Goal: Task Accomplishment & Management: Manage account settings

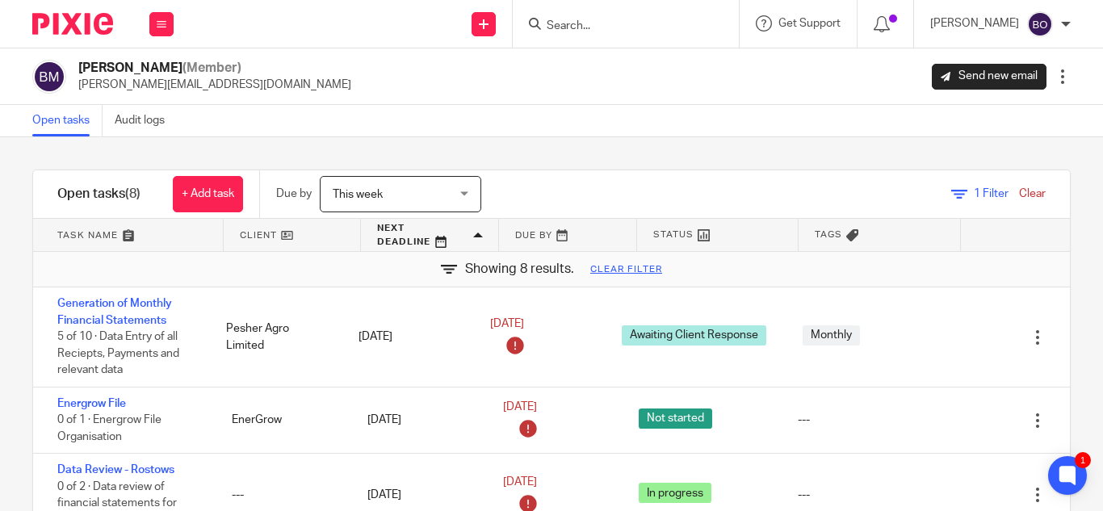
scroll to position [17, 0]
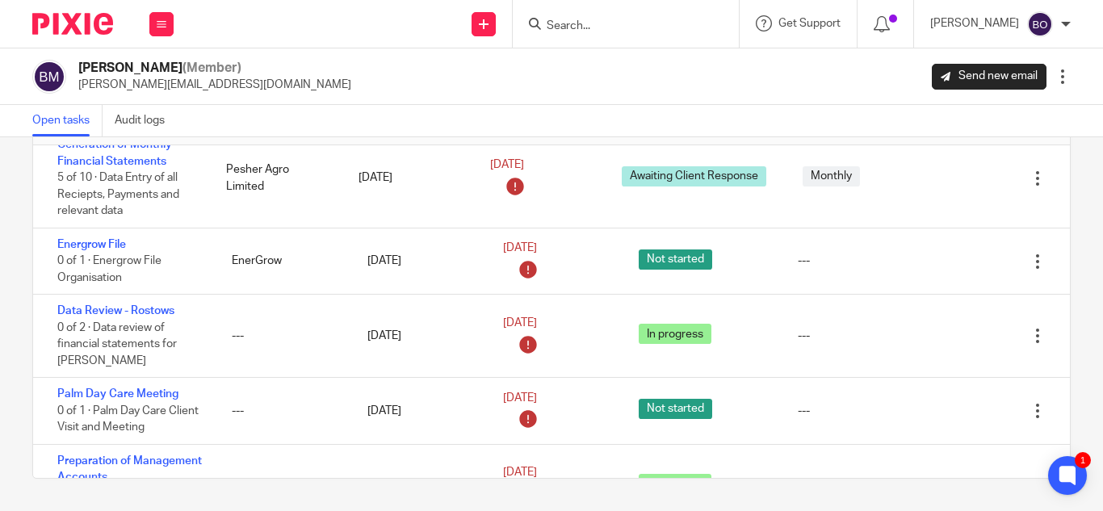
click at [332, 94] on div "Bernard Mungoma (Member) bernard@amarinfinancial.com Send new email Edit user T…" at bounding box center [551, 76] width 1103 height 57
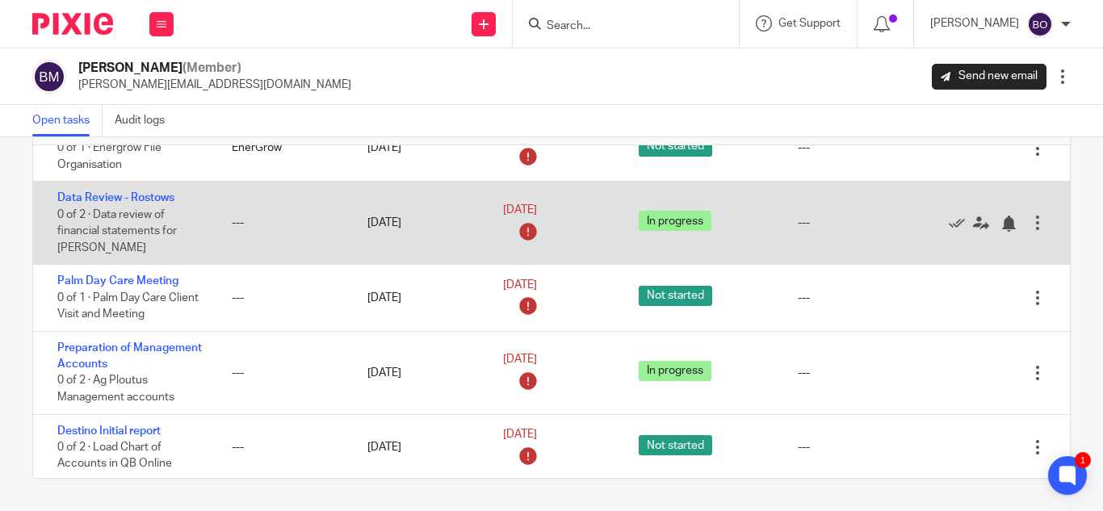
scroll to position [0, 0]
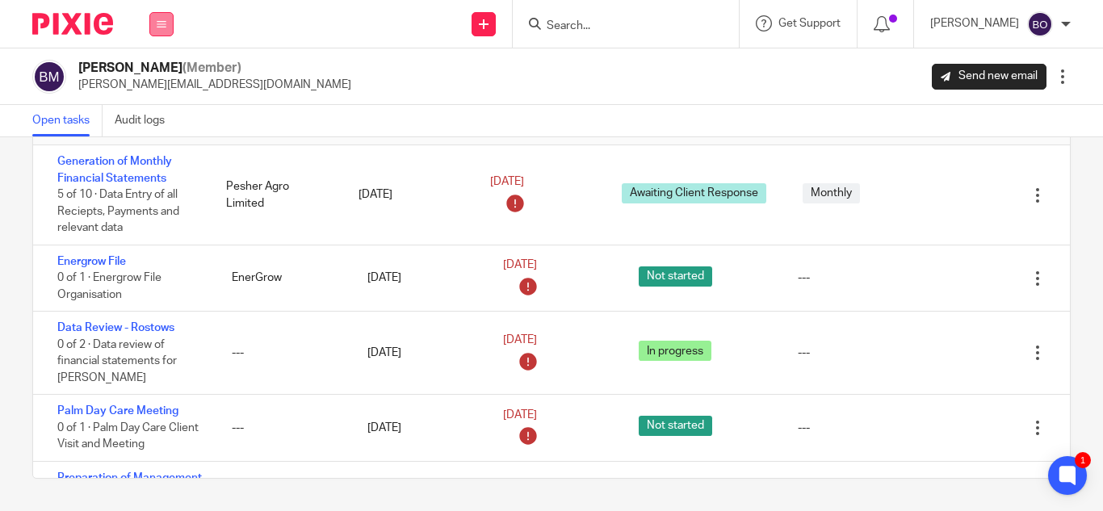
click at [150, 28] on button at bounding box center [161, 24] width 24 height 24
click at [161, 150] on link "Team" at bounding box center [154, 146] width 28 height 11
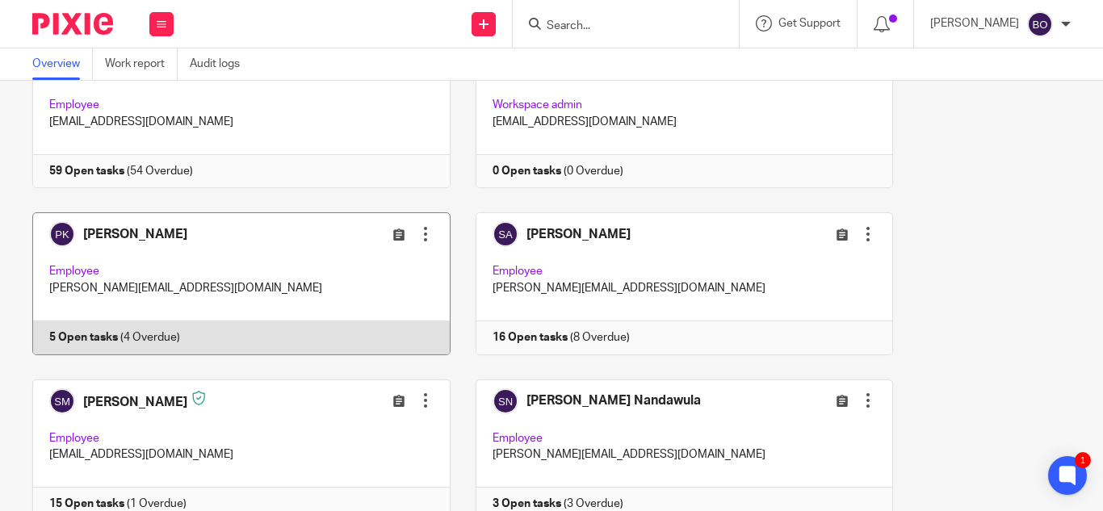
scroll to position [1378, 0]
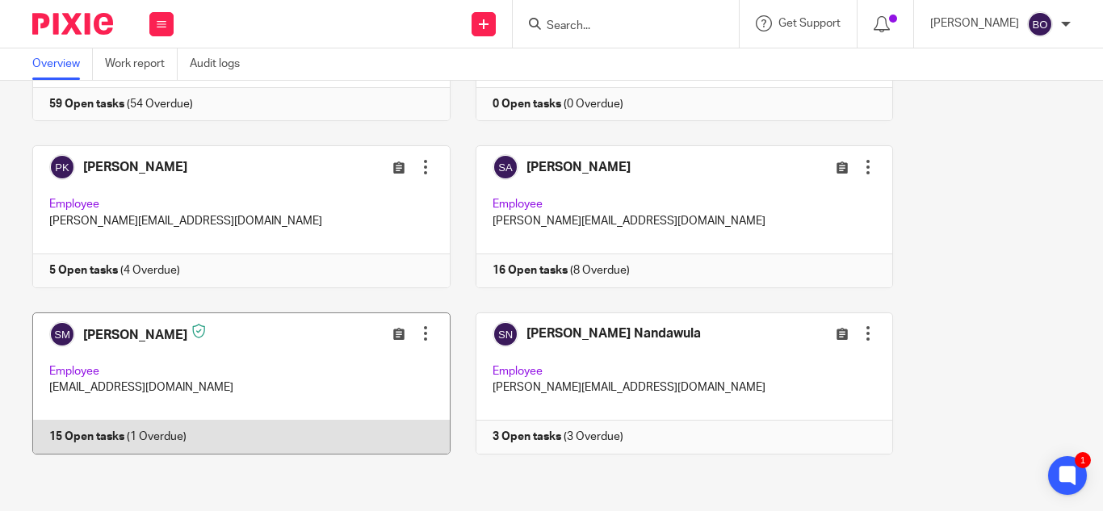
click at [201, 351] on link at bounding box center [228, 383] width 443 height 142
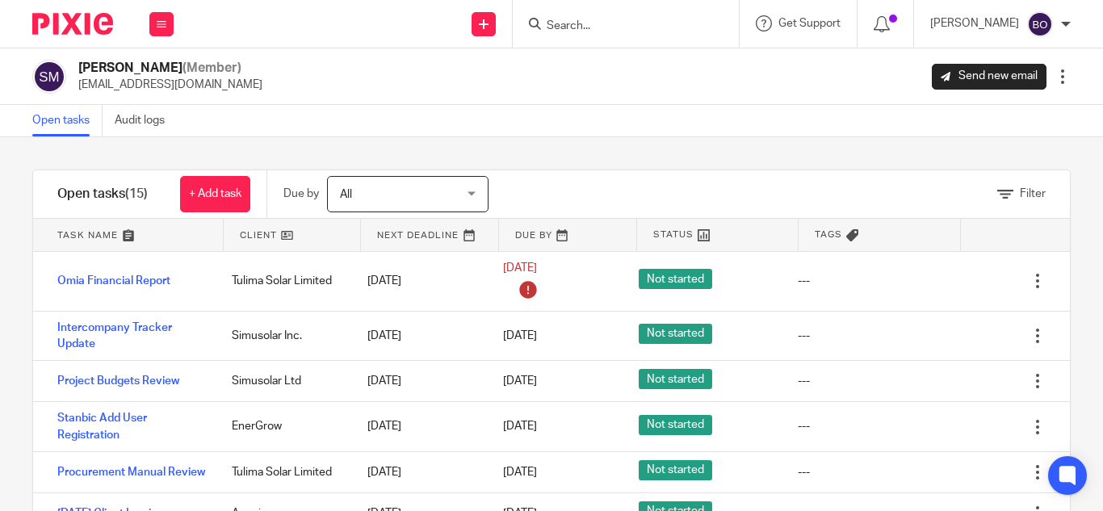
click at [480, 201] on div "All All" at bounding box center [407, 194] width 161 height 36
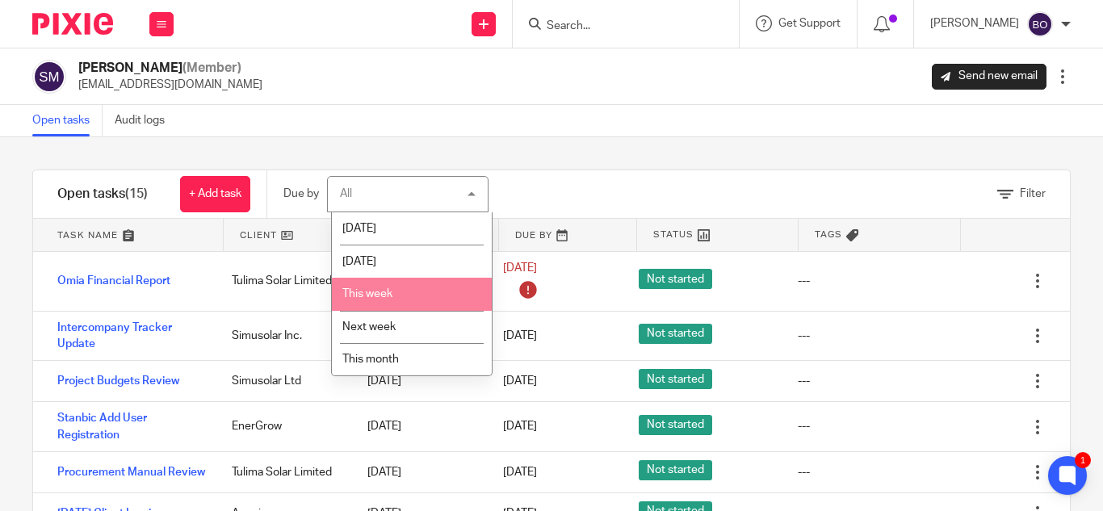
click at [369, 286] on li "This week" at bounding box center [412, 294] width 160 height 33
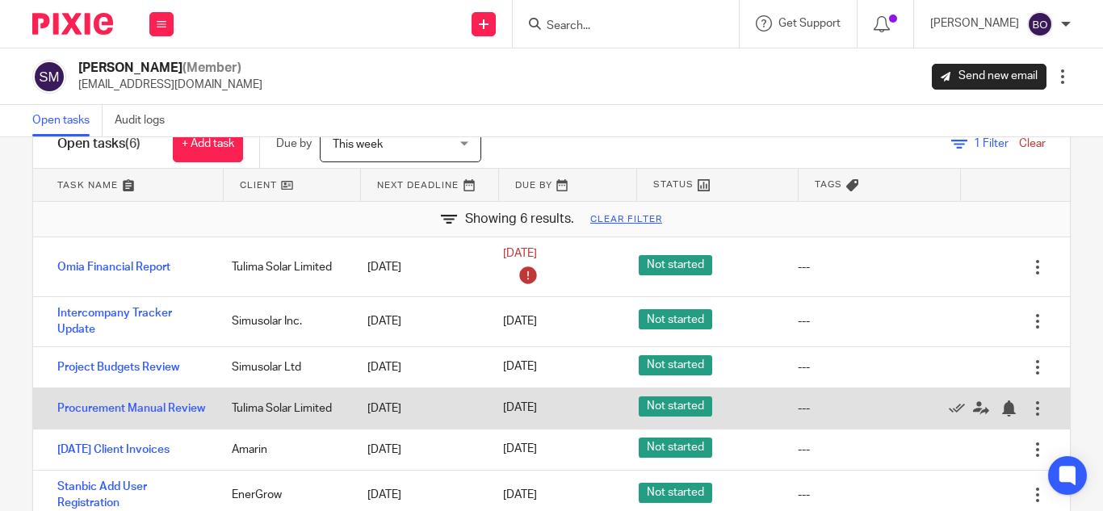
scroll to position [109, 0]
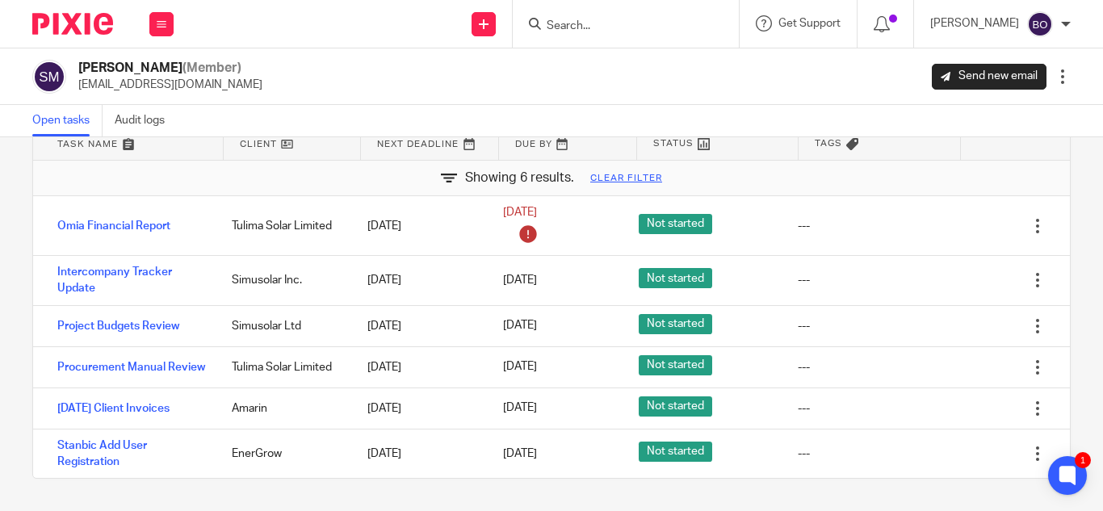
click at [390, 115] on div "Open tasks Audit logs" at bounding box center [551, 121] width 1103 height 32
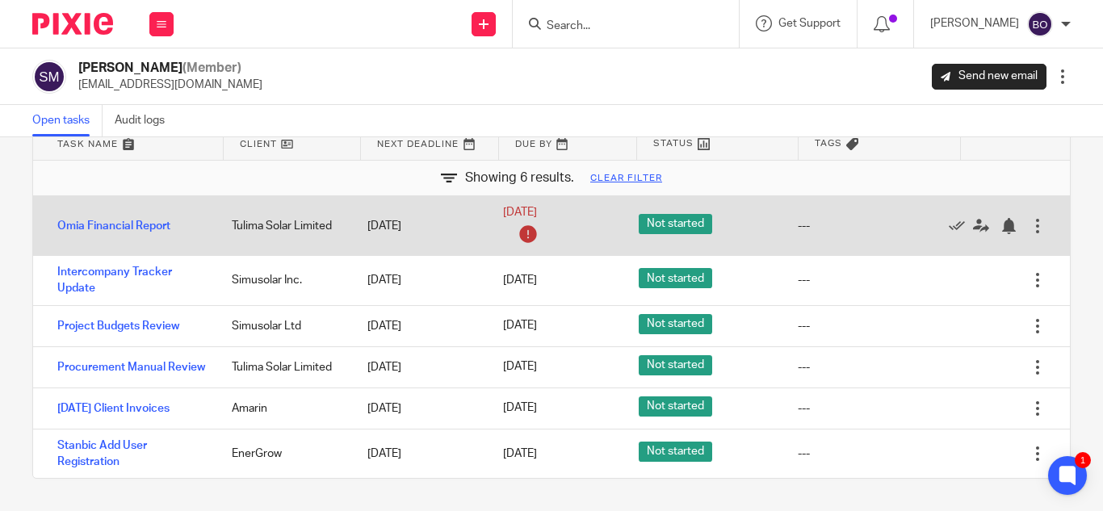
click at [1030, 218] on div at bounding box center [1038, 226] width 16 height 16
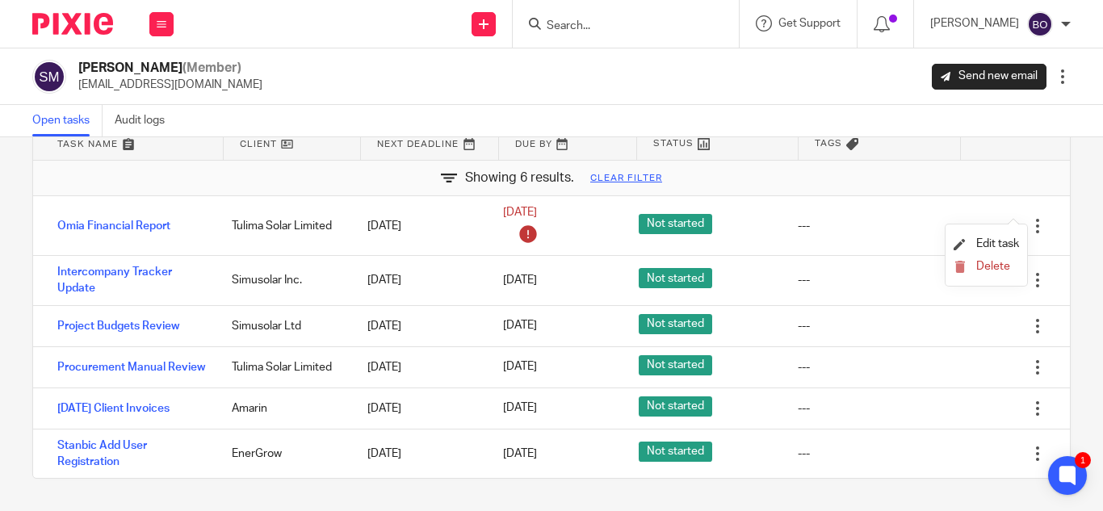
click at [1078, 257] on div "Filter tasks Only show tasks matching all of these conditions 1 Client name Is …" at bounding box center [551, 324] width 1103 height 374
click at [157, 29] on button at bounding box center [161, 24] width 24 height 24
click at [157, 148] on link "Team" at bounding box center [154, 146] width 28 height 11
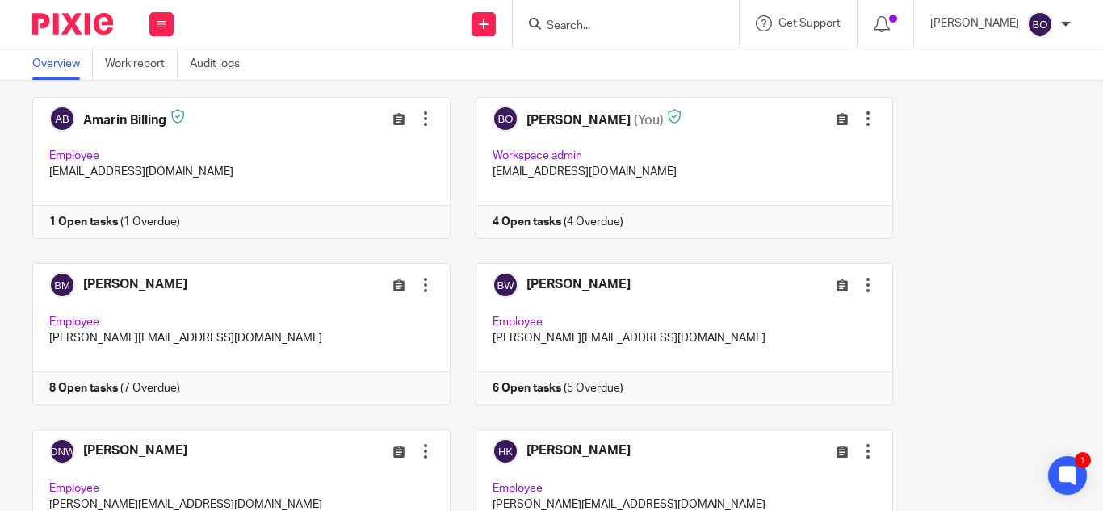
scroll to position [323, 0]
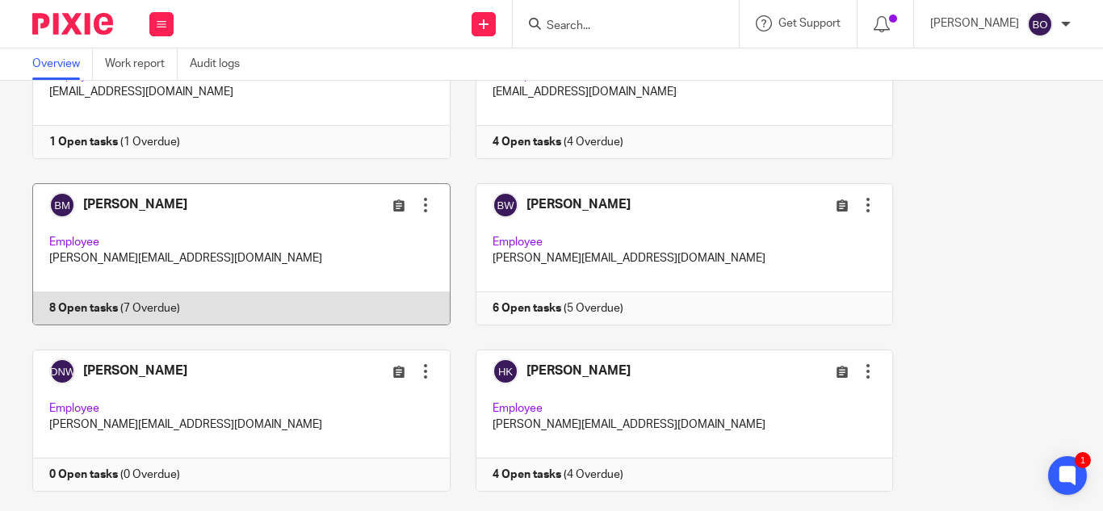
click at [138, 204] on link at bounding box center [228, 254] width 443 height 142
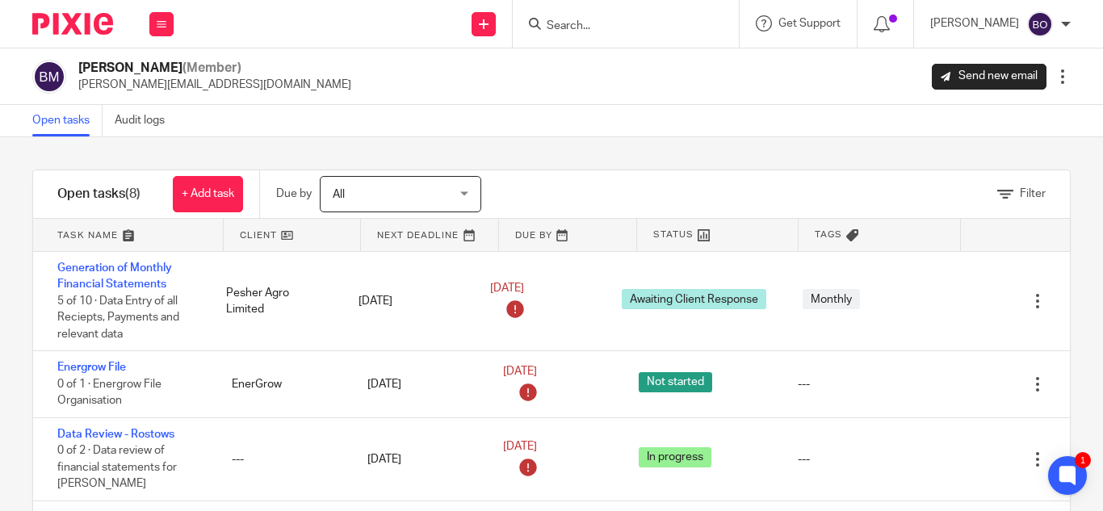
click at [451, 193] on span "All" at bounding box center [392, 194] width 118 height 34
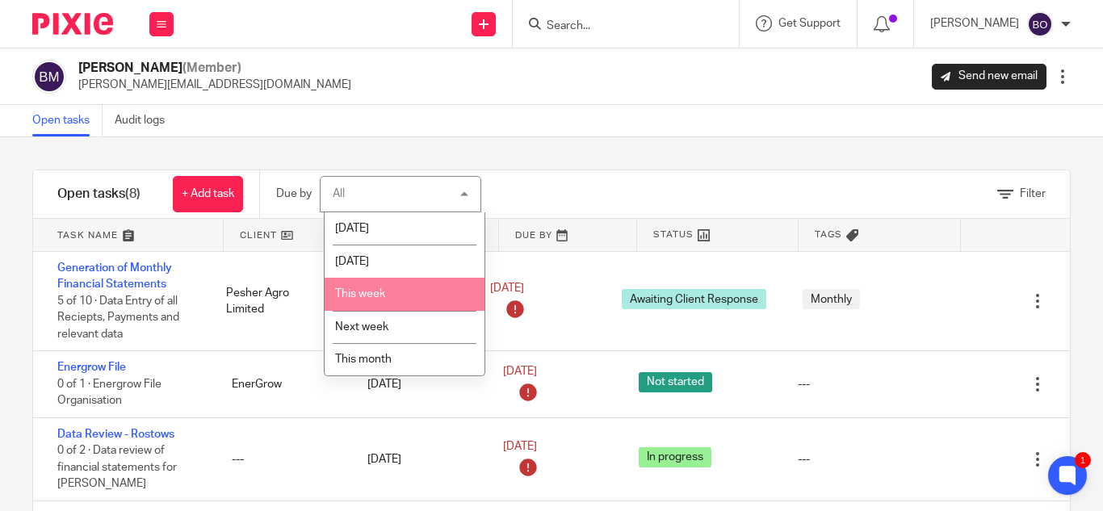
click at [371, 299] on span "This week" at bounding box center [360, 293] width 50 height 11
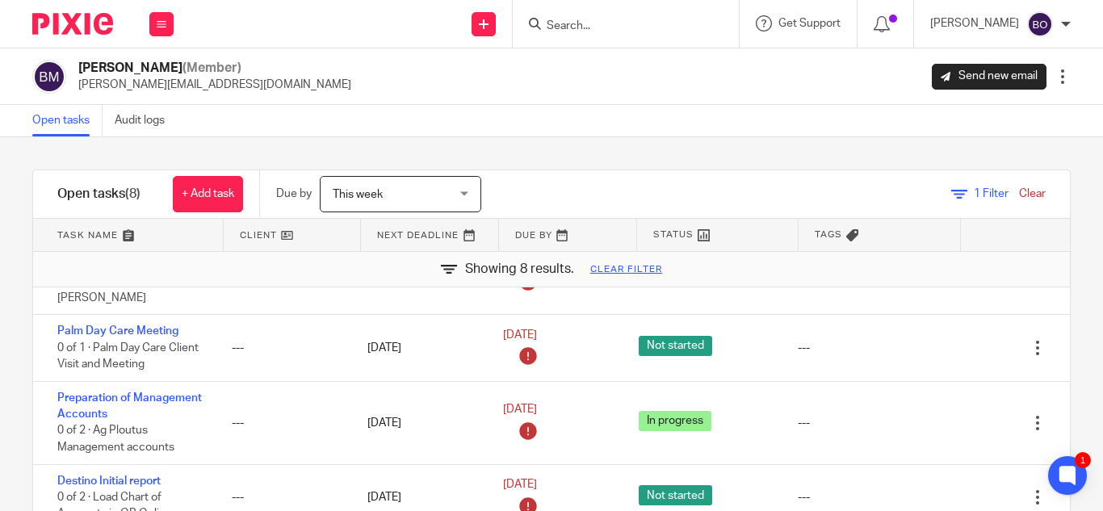
scroll to position [242, 0]
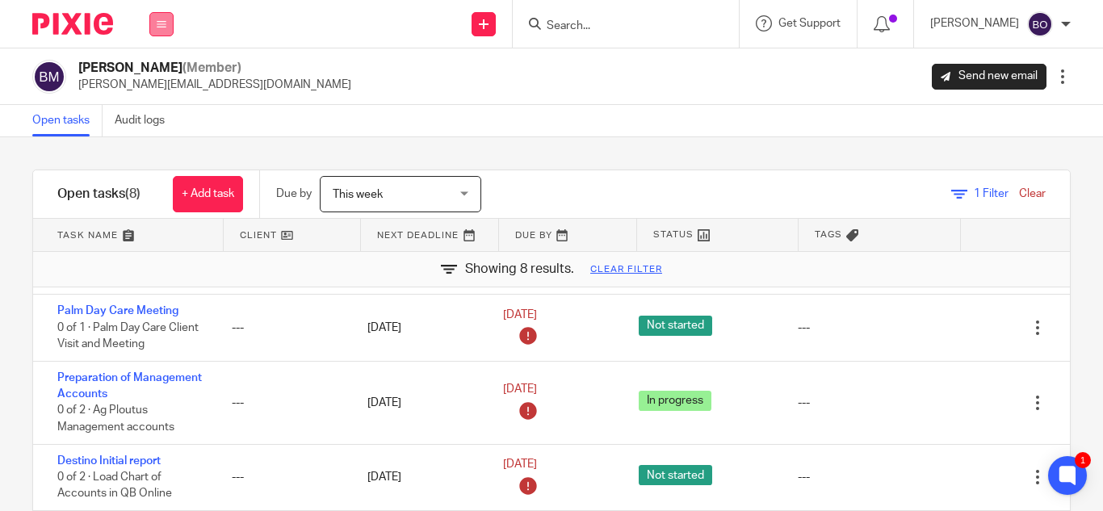
click at [167, 36] on button at bounding box center [161, 24] width 24 height 24
click at [155, 143] on link "Team" at bounding box center [154, 146] width 28 height 11
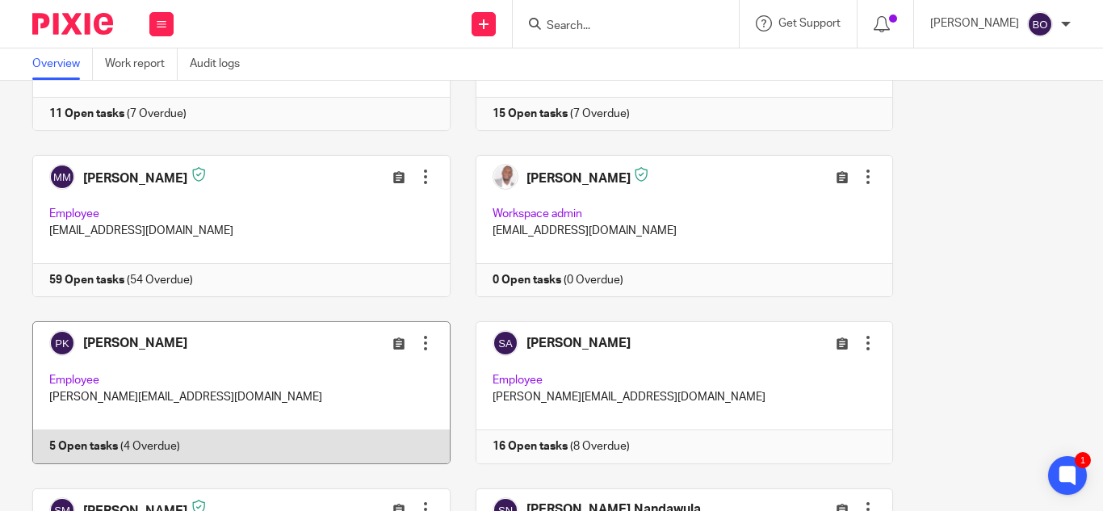
scroll to position [1211, 0]
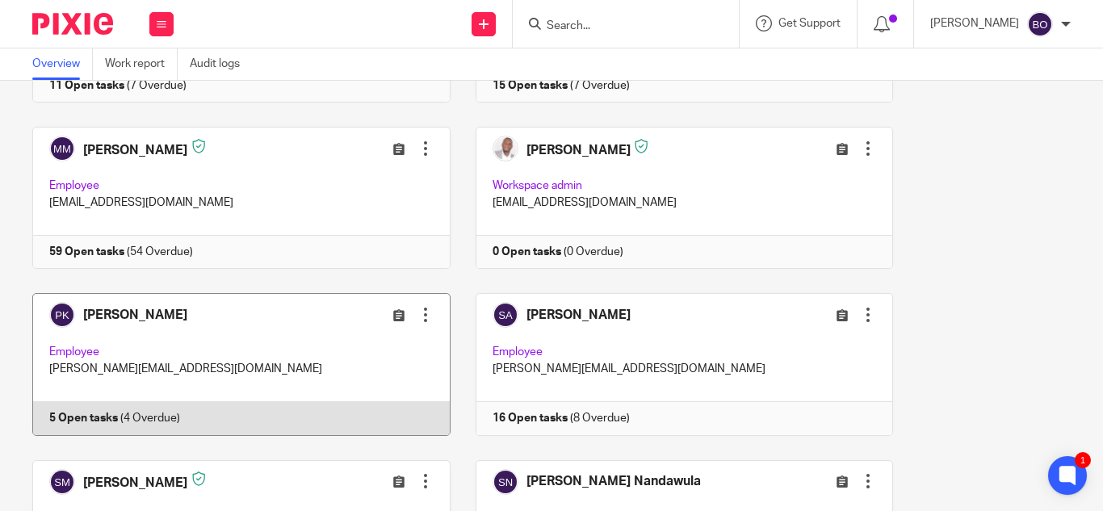
click at [224, 319] on link at bounding box center [228, 364] width 443 height 142
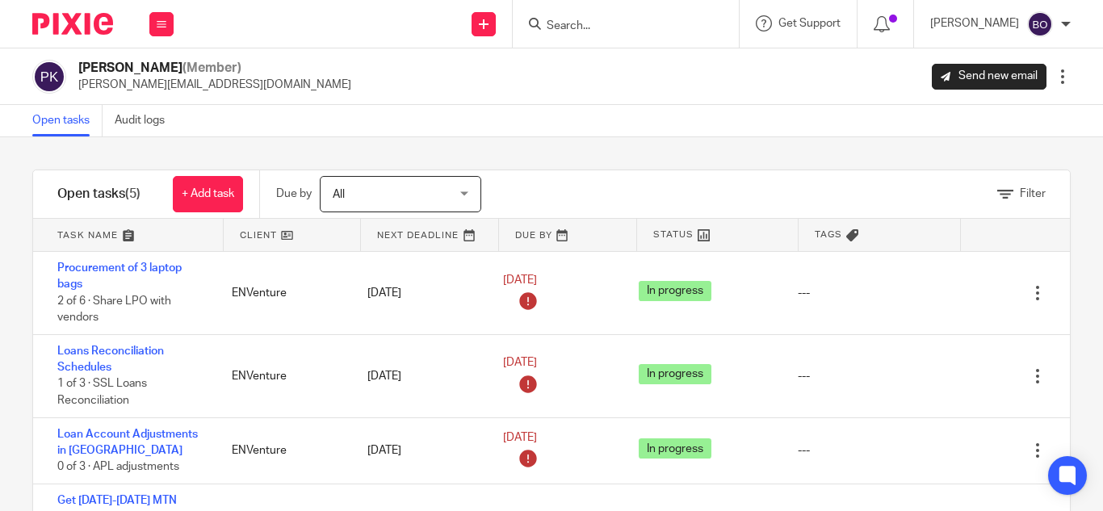
click at [413, 197] on span "All" at bounding box center [392, 194] width 118 height 34
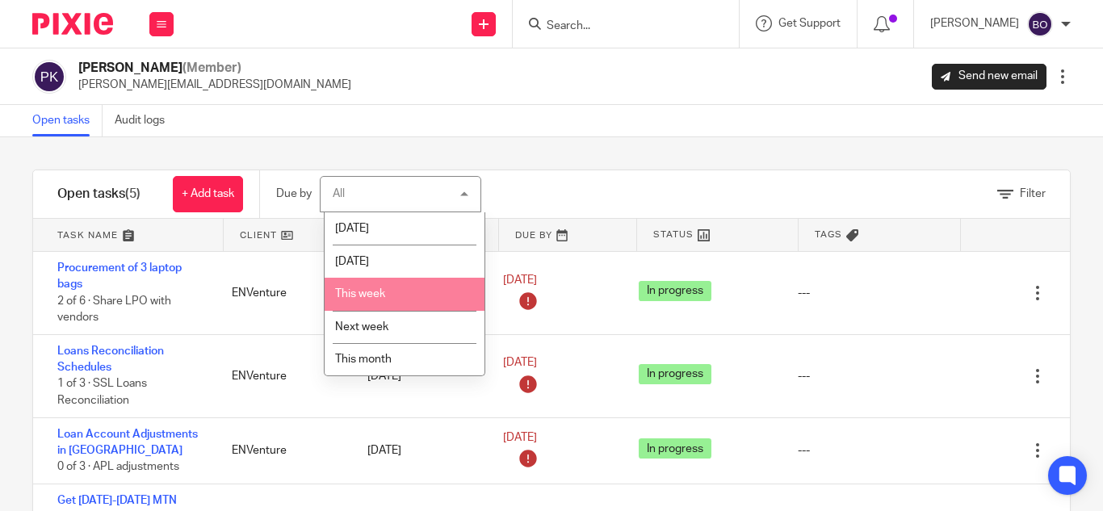
click at [356, 296] on span "This week" at bounding box center [360, 293] width 50 height 11
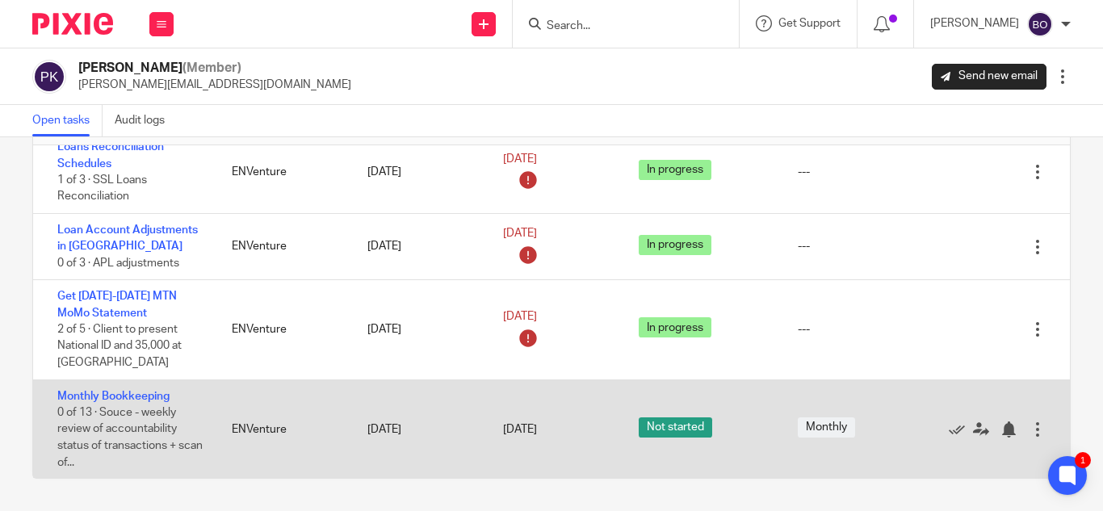
scroll to position [99, 0]
click at [157, 393] on link "Monthly Bookkeeping" at bounding box center [113, 395] width 112 height 11
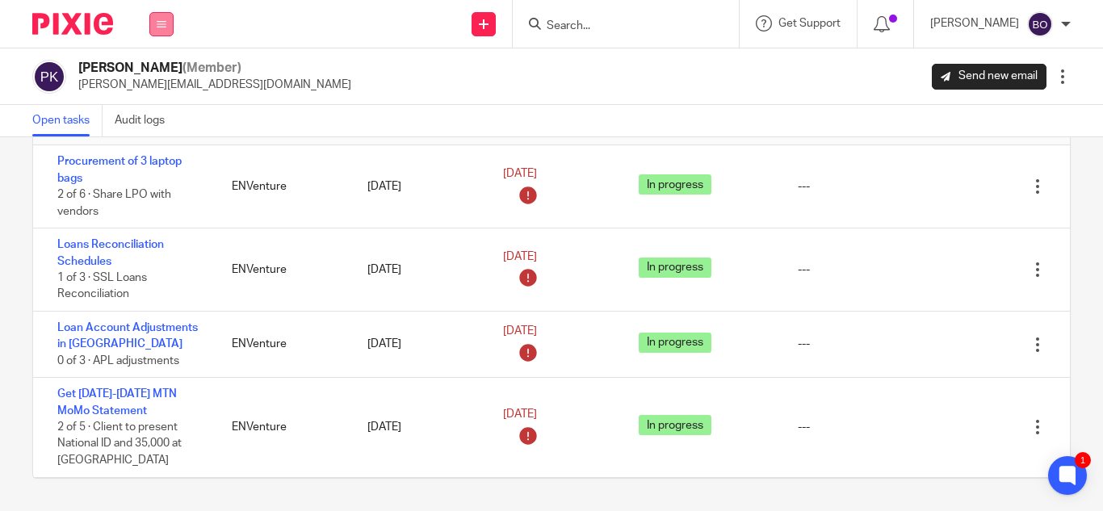
click at [156, 31] on button at bounding box center [161, 24] width 24 height 24
click at [158, 145] on link "Team" at bounding box center [154, 146] width 28 height 11
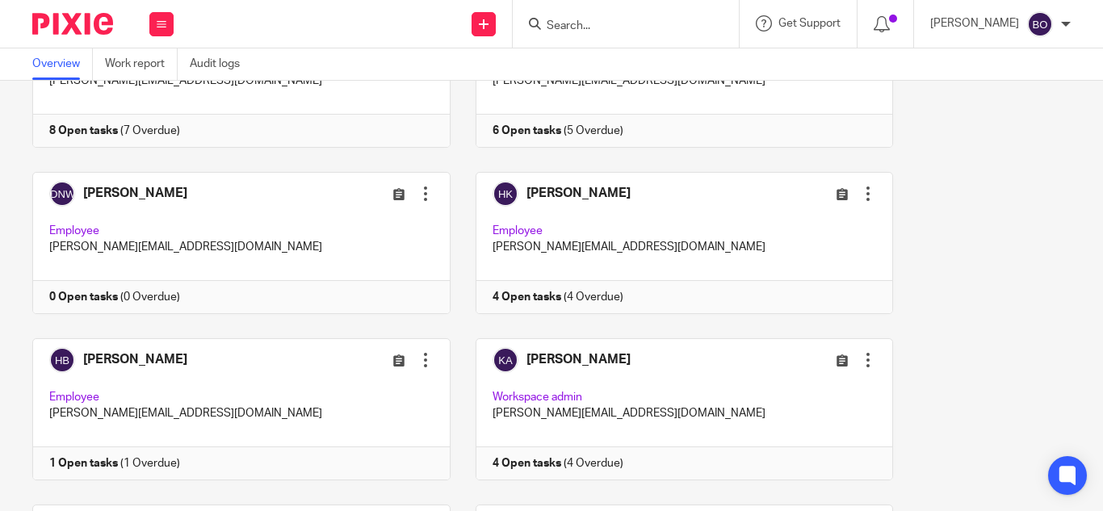
scroll to position [565, 0]
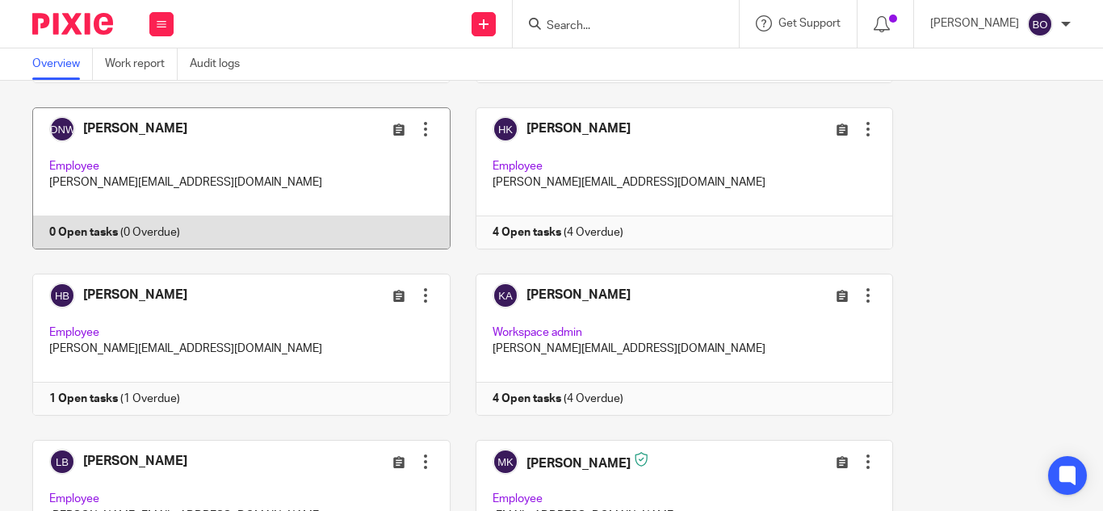
click at [292, 128] on link at bounding box center [228, 178] width 443 height 142
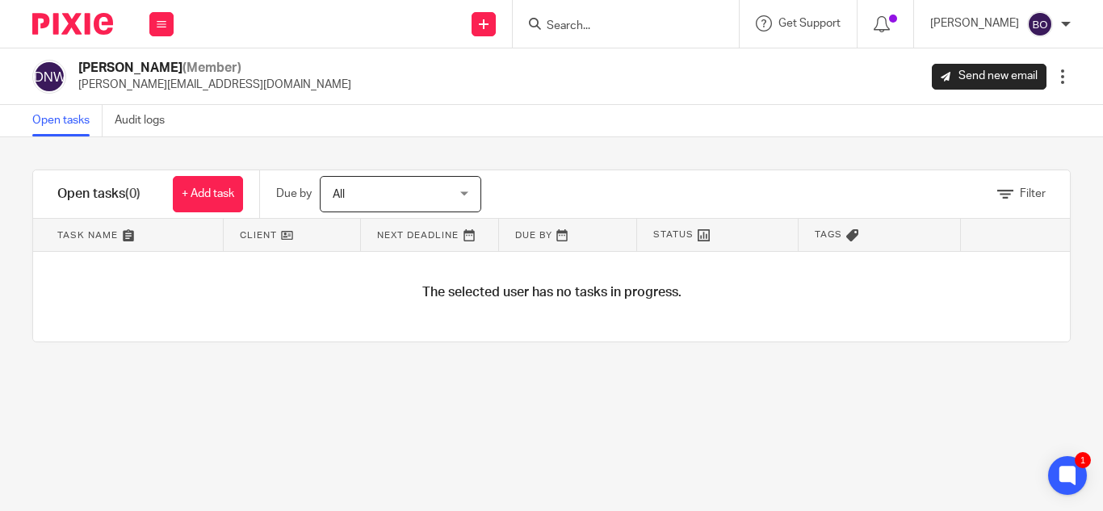
click at [451, 182] on span "All" at bounding box center [392, 194] width 118 height 34
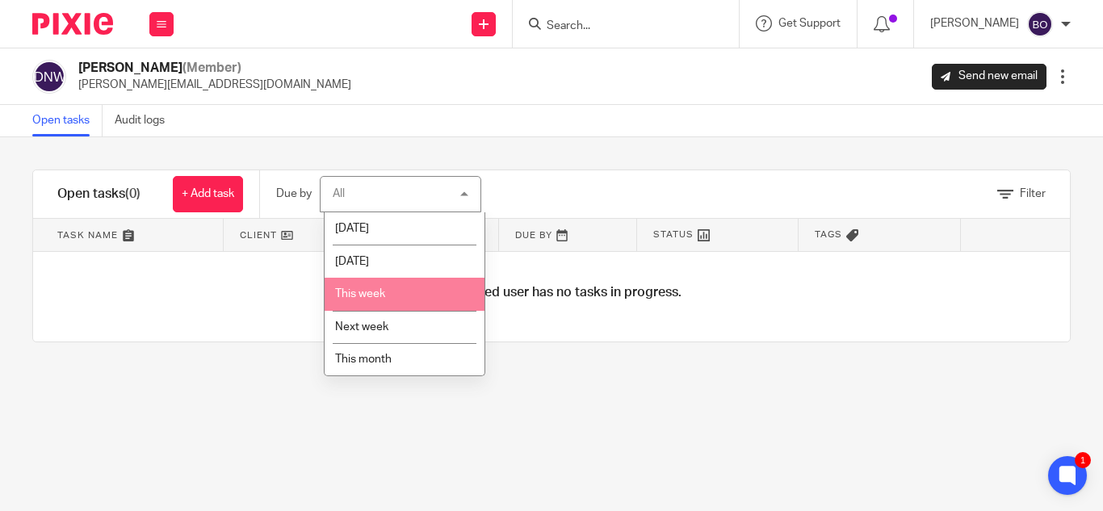
click at [350, 295] on span "This week" at bounding box center [360, 293] width 50 height 11
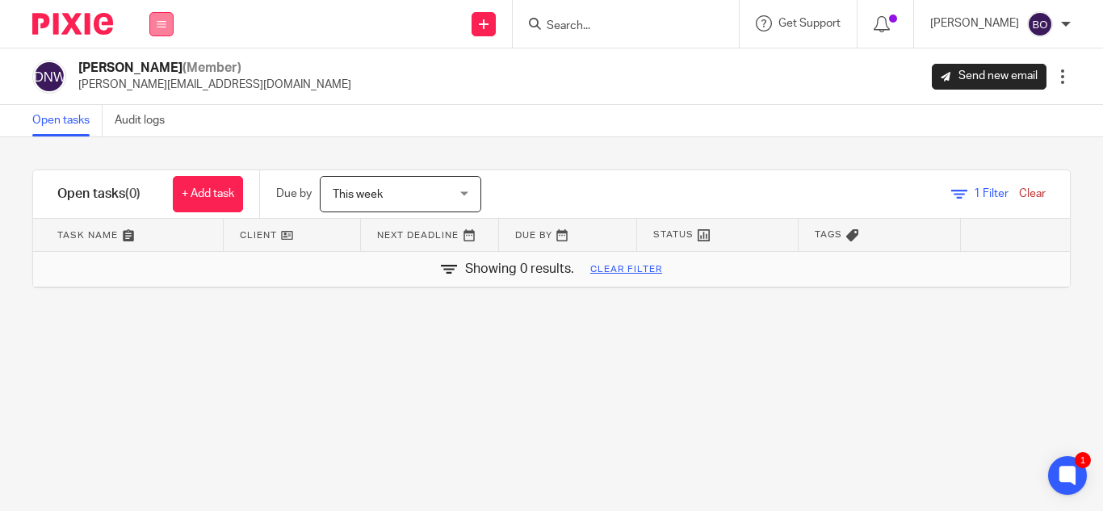
click at [163, 35] on button at bounding box center [161, 24] width 24 height 24
click at [167, 142] on link "Team" at bounding box center [154, 146] width 28 height 11
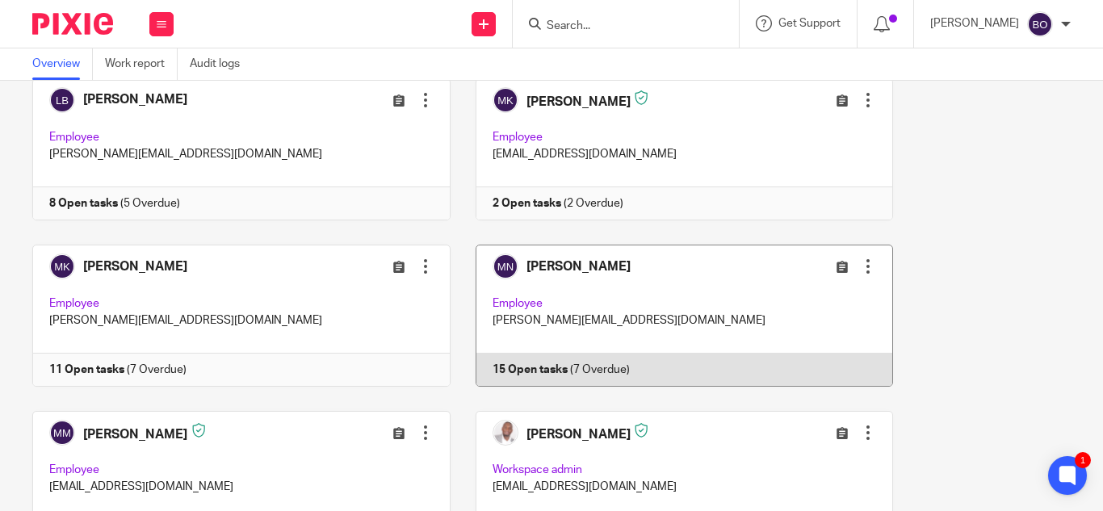
scroll to position [969, 0]
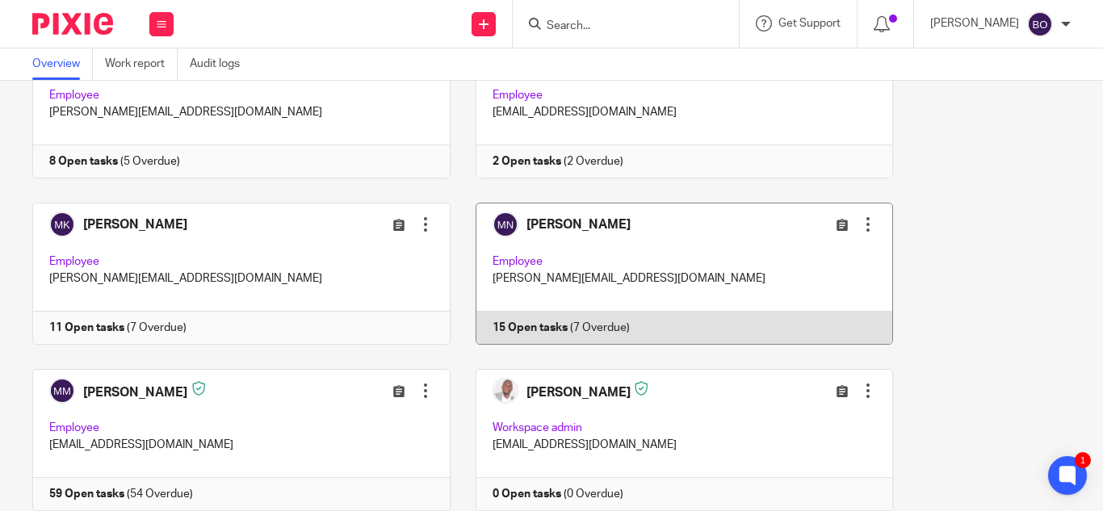
click at [668, 277] on link at bounding box center [672, 274] width 443 height 142
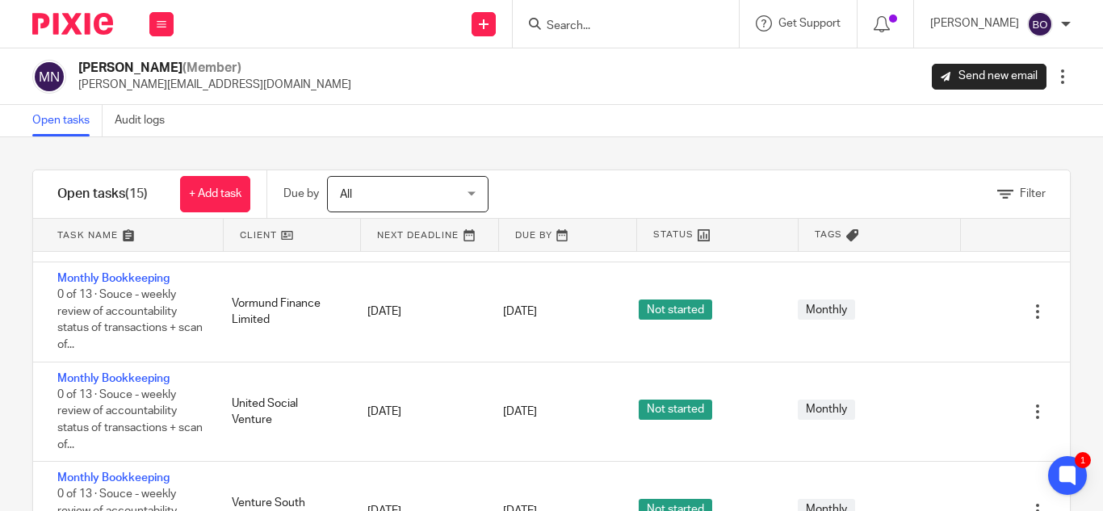
scroll to position [646, 0]
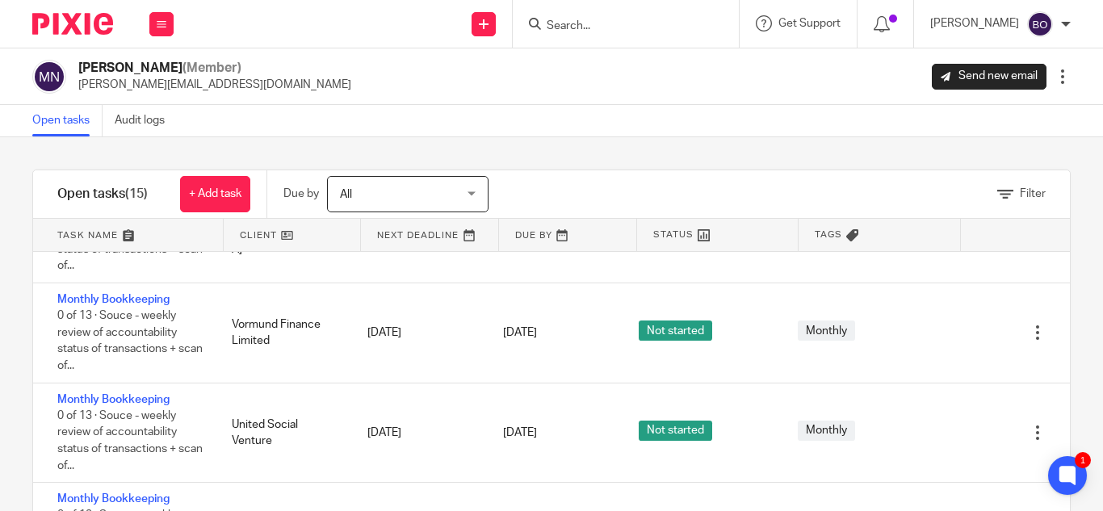
click at [180, 29] on div "Work Email Clients Team Reports Settings" at bounding box center [161, 24] width 57 height 48
click at [159, 28] on icon at bounding box center [162, 24] width 10 height 10
click at [158, 31] on button at bounding box center [161, 24] width 24 height 24
click at [162, 149] on link "Team" at bounding box center [154, 146] width 28 height 11
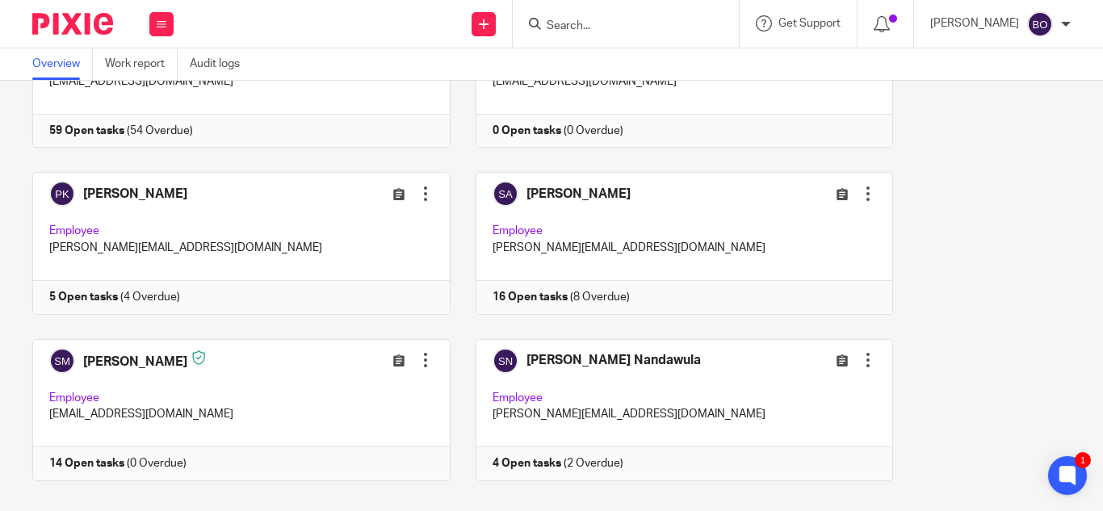
scroll to position [1373, 0]
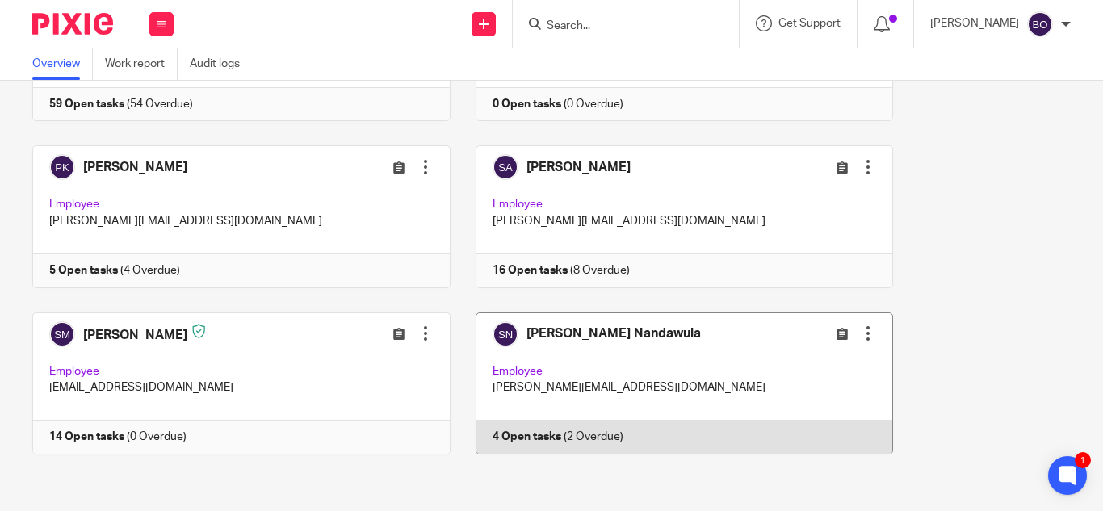
click at [716, 354] on link at bounding box center [672, 383] width 443 height 142
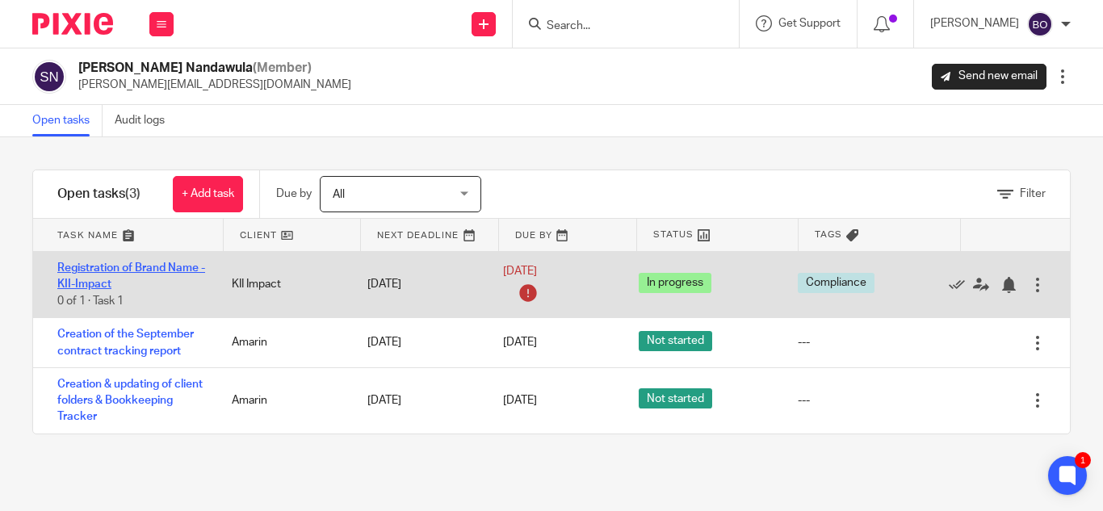
click at [155, 271] on link "Registration of Brand Name - KII-Impact" at bounding box center [131, 275] width 148 height 27
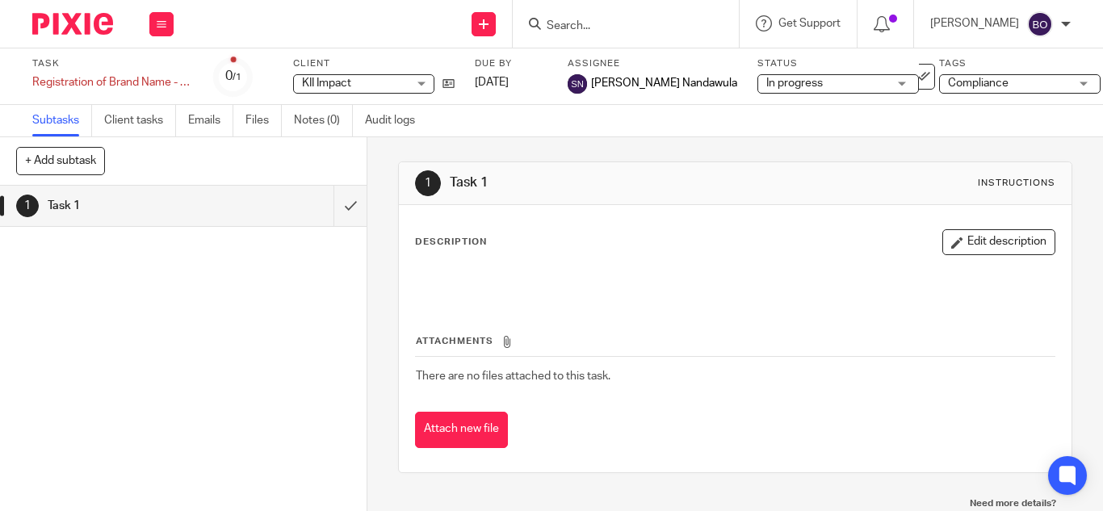
click at [523, 376] on span "There are no files attached to this task." at bounding box center [513, 376] width 195 height 11
click at [149, 118] on link "Client tasks" at bounding box center [140, 120] width 72 height 31
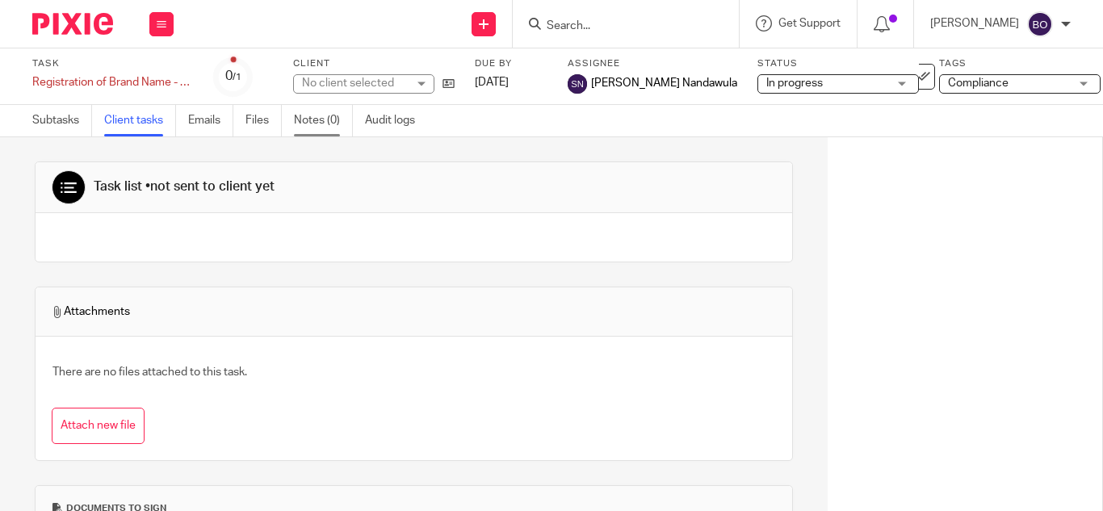
click at [323, 118] on link "Notes (0)" at bounding box center [323, 120] width 59 height 31
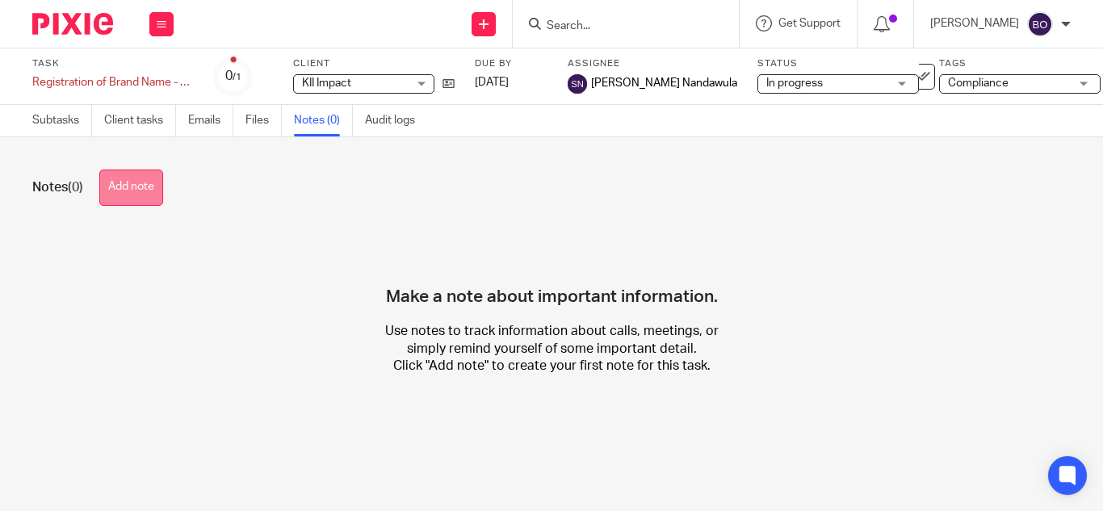
click at [149, 197] on button "Add note" at bounding box center [131, 188] width 64 height 36
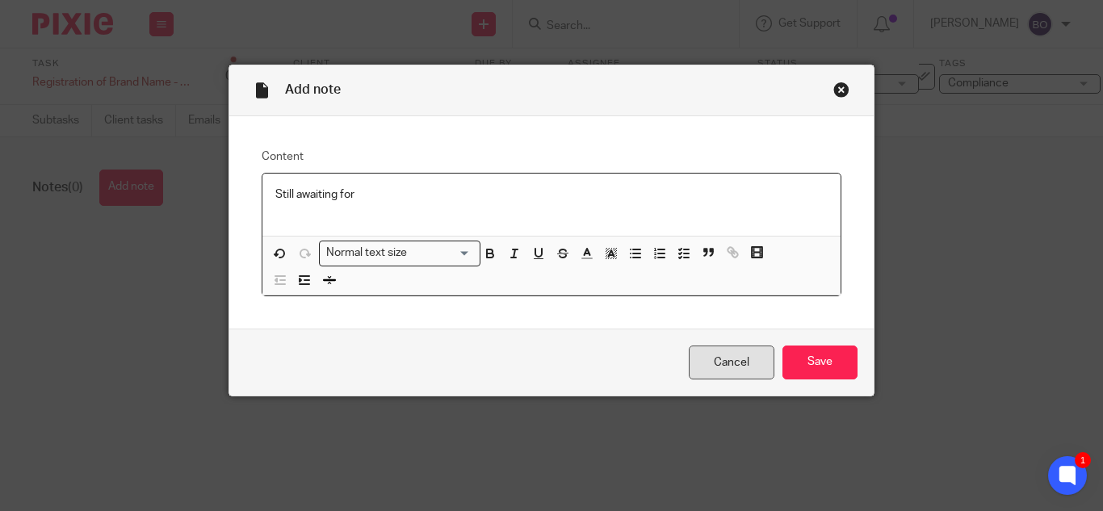
click at [712, 354] on link "Cancel" at bounding box center [732, 363] width 86 height 35
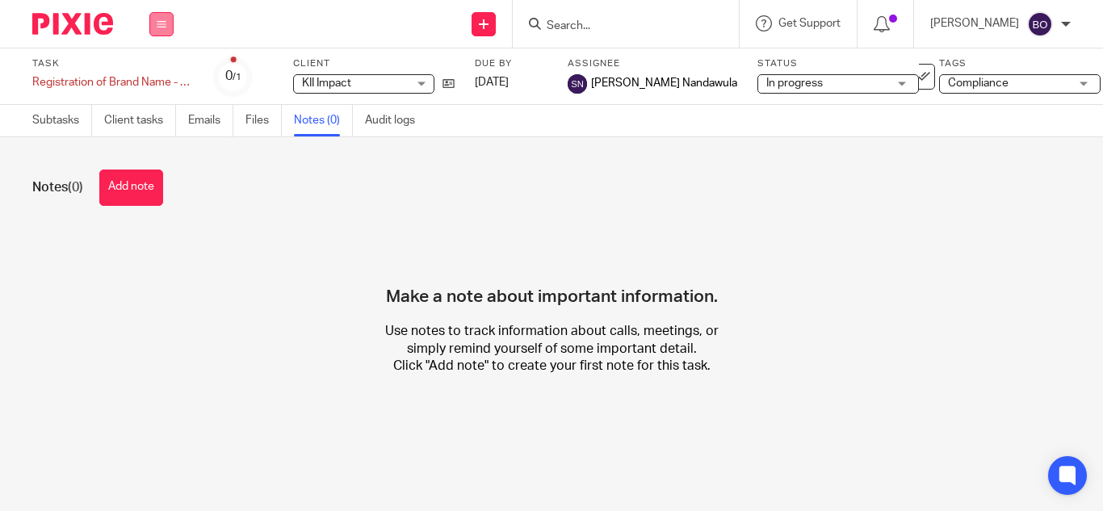
click at [159, 21] on icon at bounding box center [162, 24] width 10 height 10
click at [168, 149] on li "Team" at bounding box center [161, 146] width 43 height 23
click at [149, 148] on link "Team" at bounding box center [153, 146] width 27 height 11
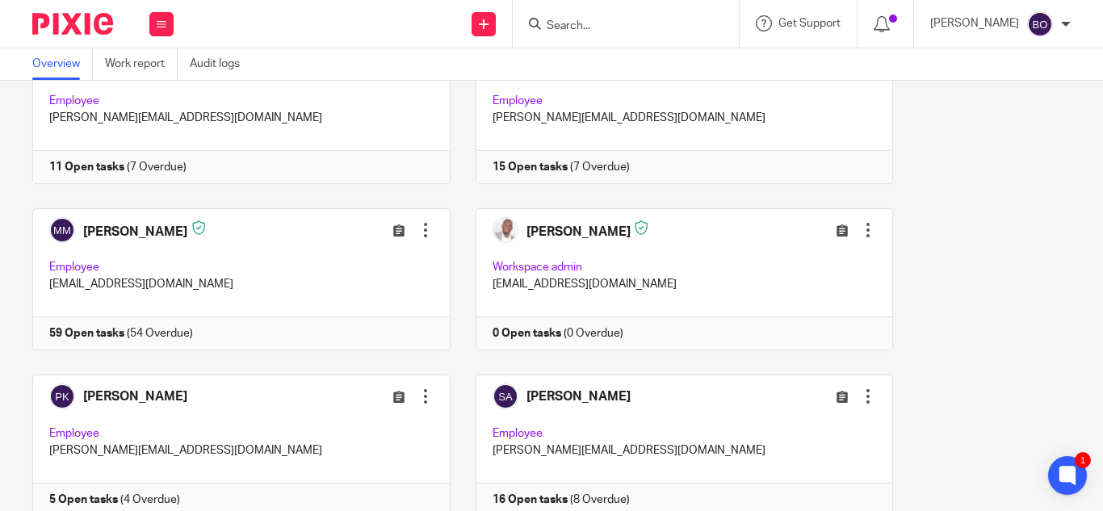
scroll to position [1130, 0]
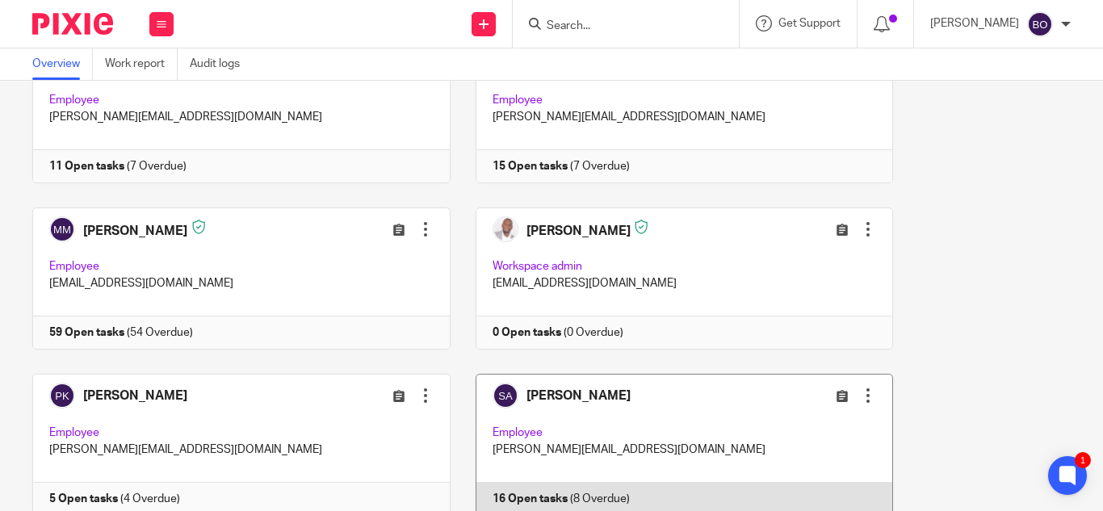
click at [558, 452] on link at bounding box center [672, 445] width 443 height 142
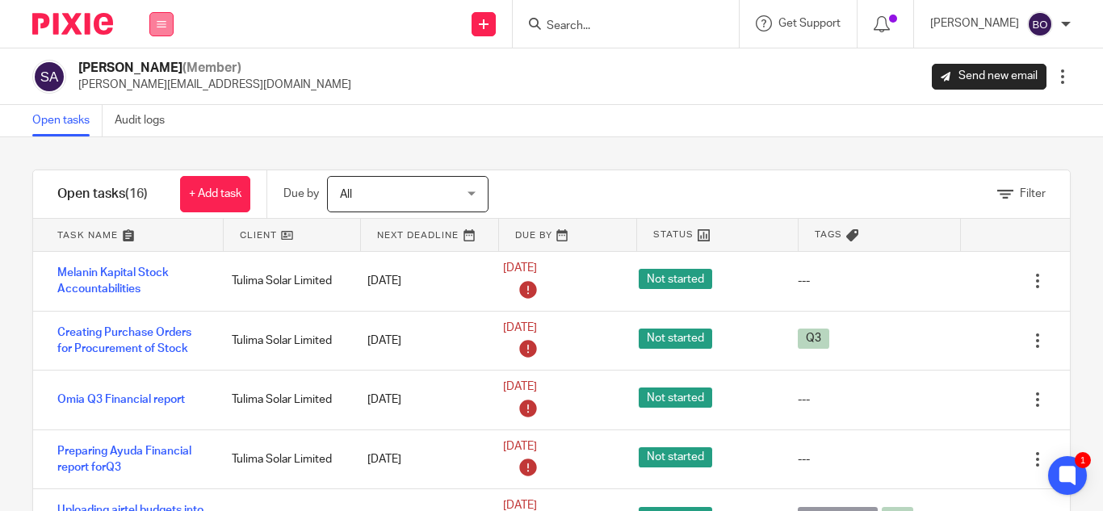
click at [154, 34] on button at bounding box center [161, 24] width 24 height 24
click at [161, 141] on link "Team" at bounding box center [154, 146] width 28 height 11
